Goal: Transaction & Acquisition: Purchase product/service

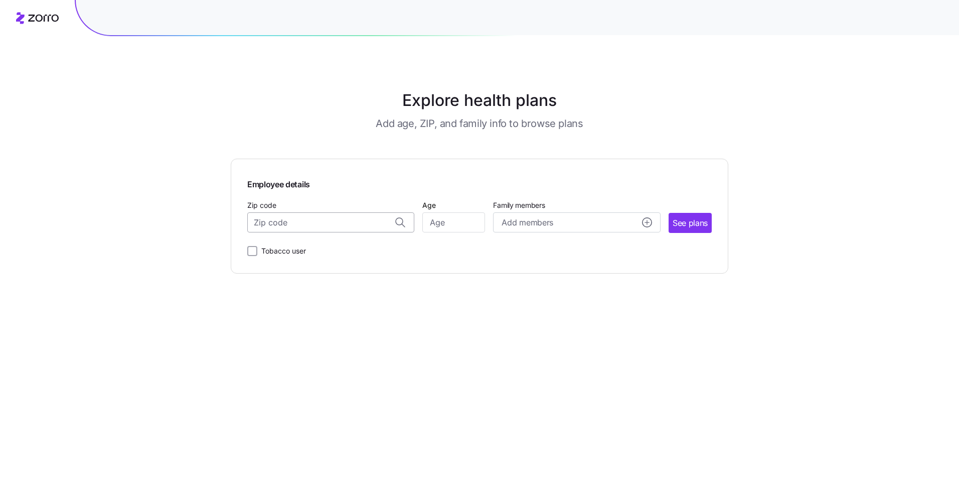
click at [304, 220] on input "Zip code" at bounding box center [330, 222] width 167 height 20
type input "17824"
click at [471, 220] on input "Age" at bounding box center [453, 222] width 63 height 20
click at [392, 226] on input "Zip code" at bounding box center [330, 222] width 167 height 20
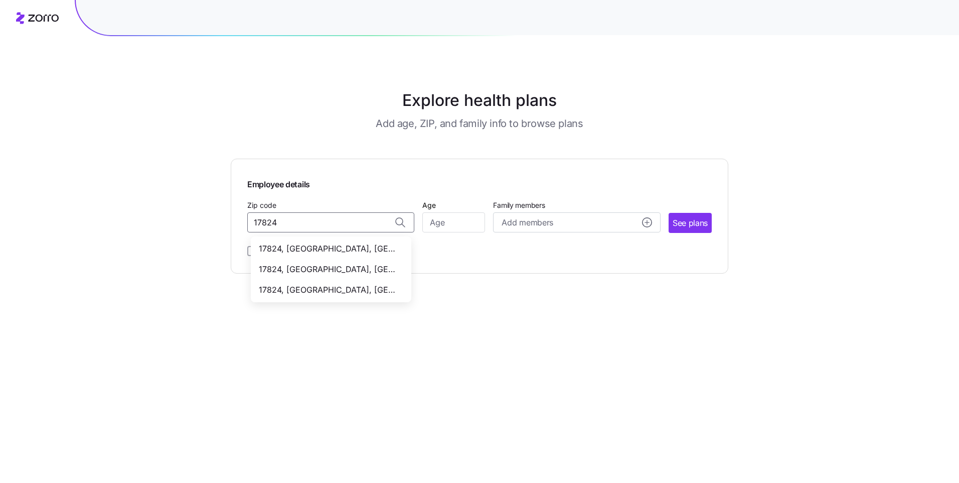
click at [374, 245] on span "17824, [GEOGRAPHIC_DATA], [GEOGRAPHIC_DATA]" at bounding box center [329, 248] width 140 height 13
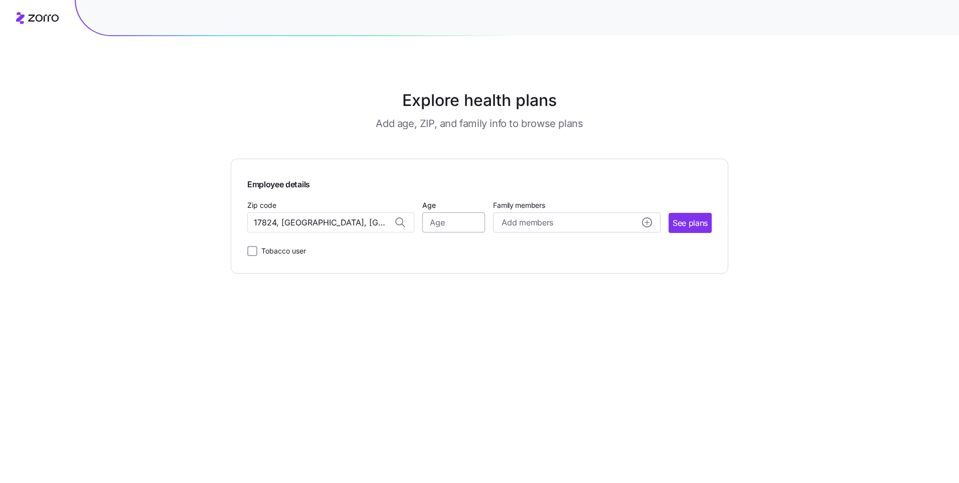
type input "17824, [GEOGRAPHIC_DATA], [GEOGRAPHIC_DATA]"
click at [434, 223] on input "Age" at bounding box center [453, 222] width 63 height 20
type input "23"
click at [602, 335] on main "Explore health plans Add age, ZIP, and family info to browse plans Employee det…" at bounding box center [480, 241] width 498 height 483
click at [708, 221] on button "See plans" at bounding box center [690, 223] width 43 height 20
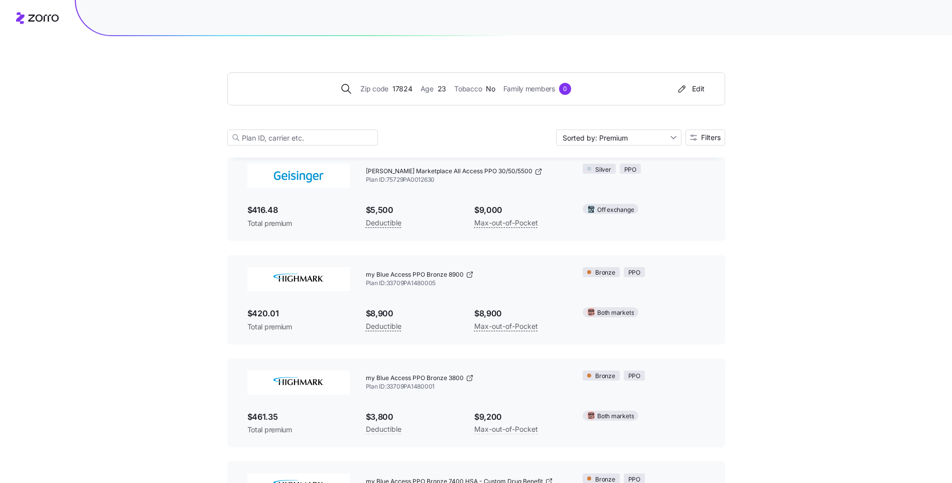
scroll to position [1605, 0]
